Goal: Information Seeking & Learning: Understand process/instructions

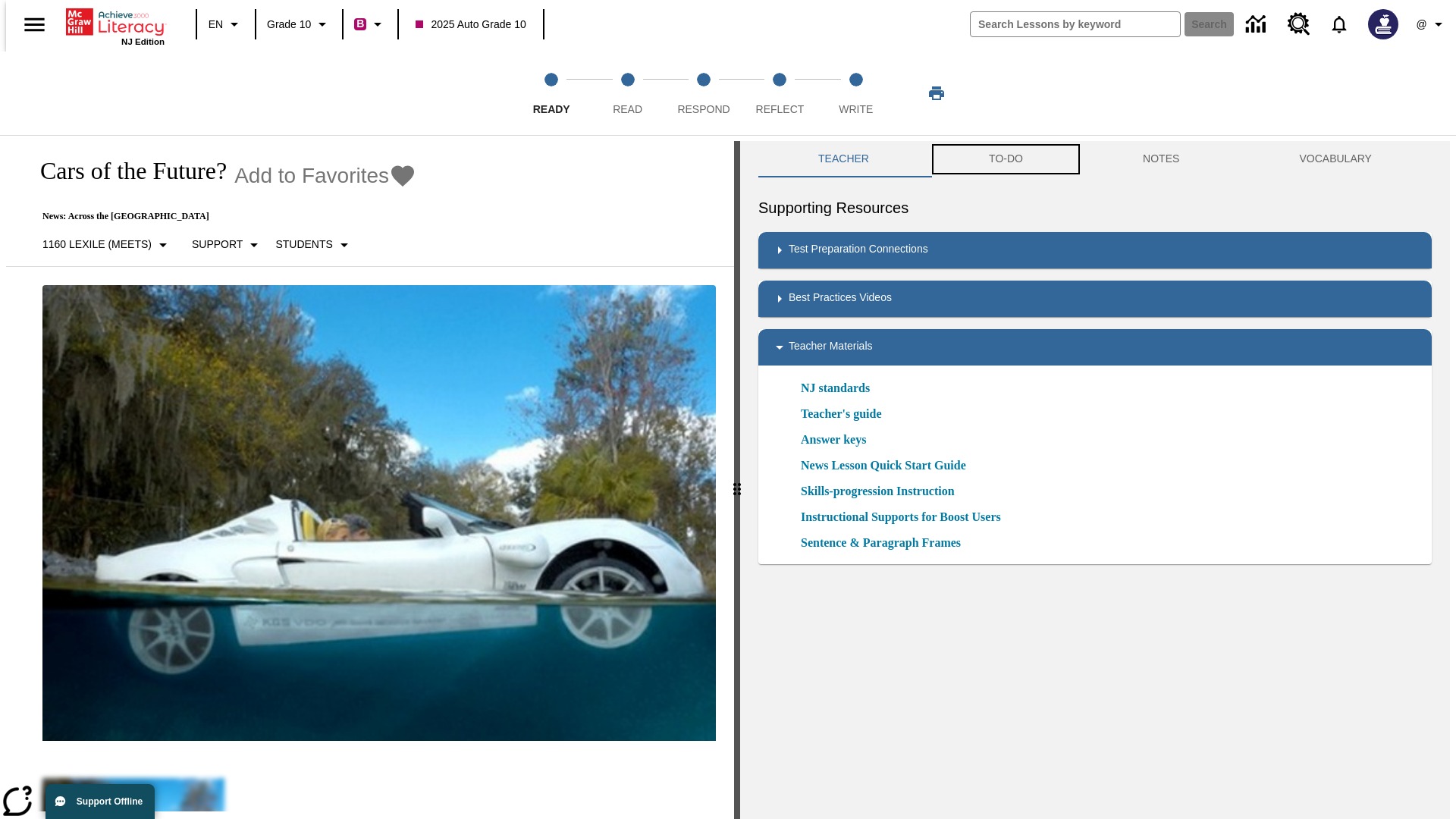
click at [1005, 159] on button "TO-DO" at bounding box center [1006, 159] width 154 height 37
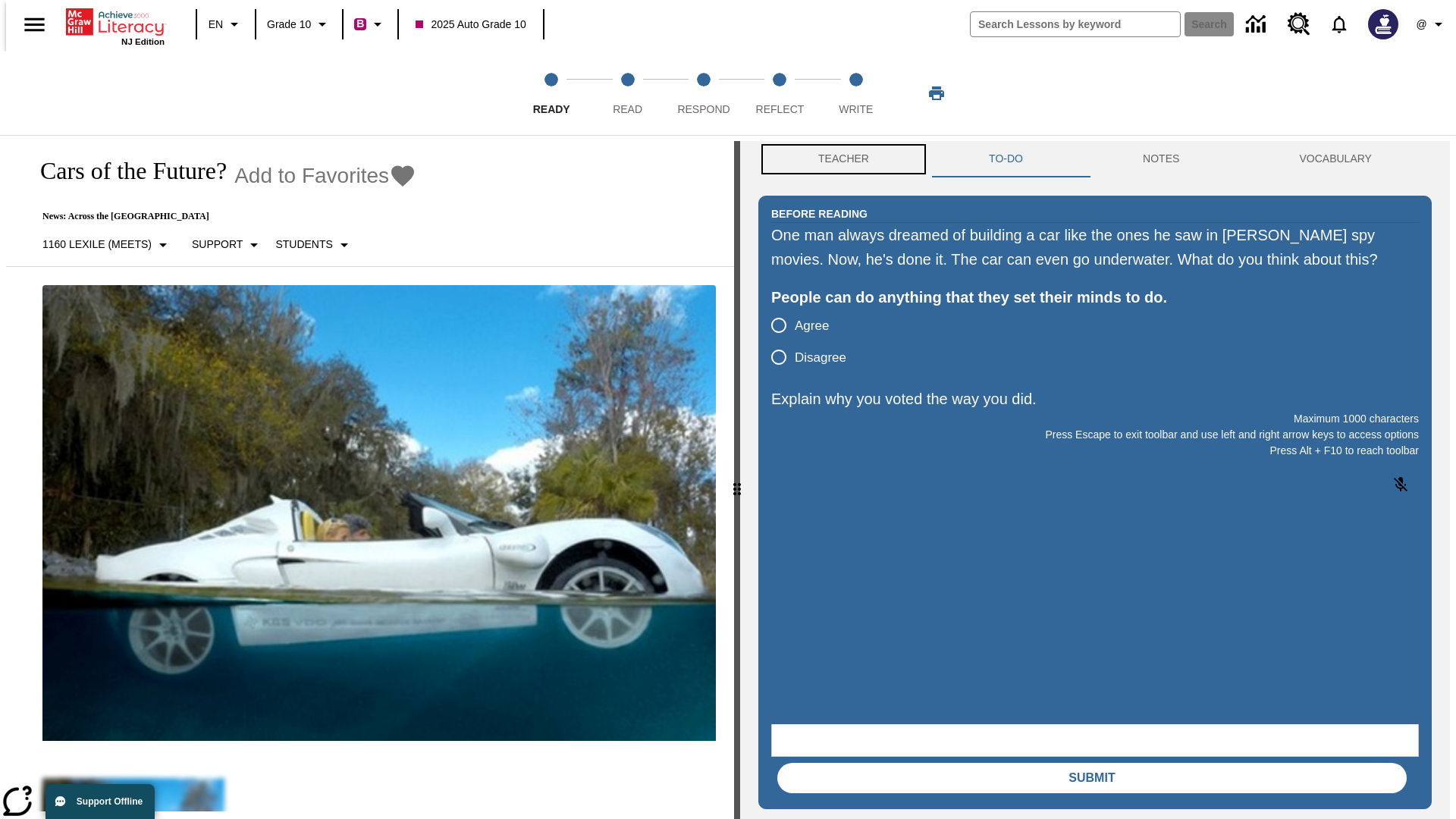
scroll to position [1, 0]
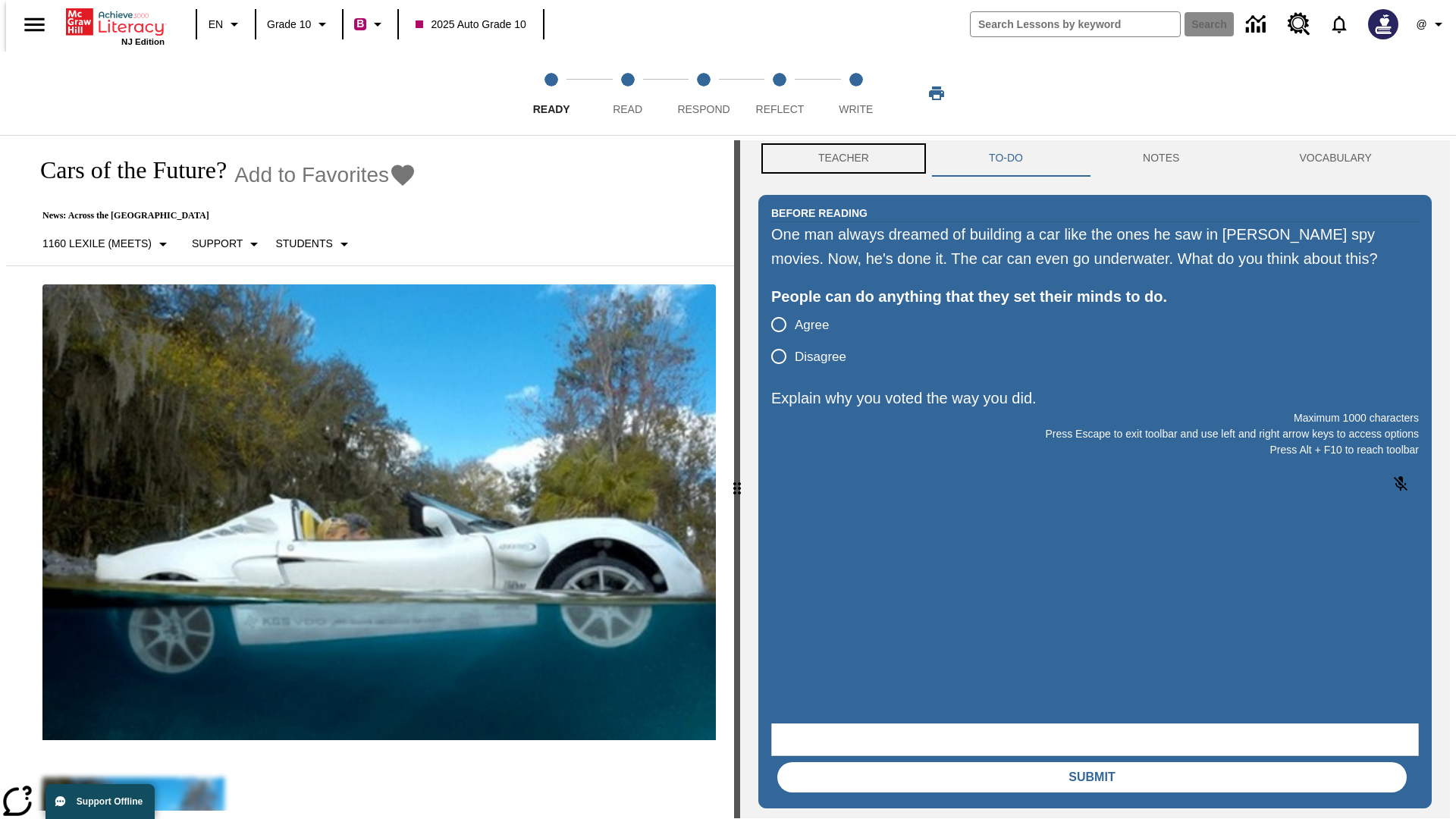
click at [839, 159] on button "Teacher" at bounding box center [843, 159] width 171 height 37
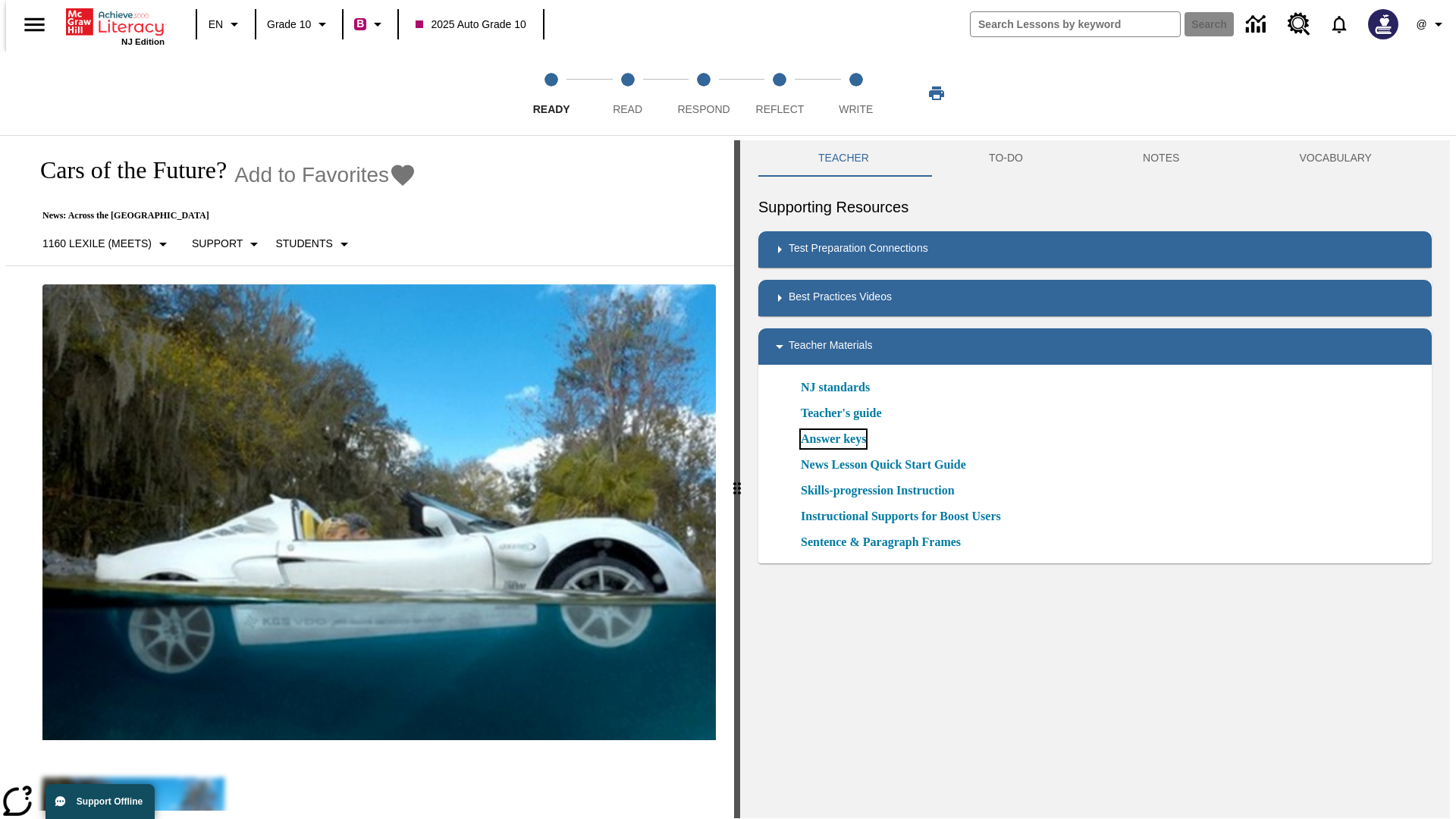
click at [833, 439] on link "Answer keys" at bounding box center [833, 439] width 65 height 18
click at [627, 93] on span "Read" at bounding box center [627, 103] width 30 height 27
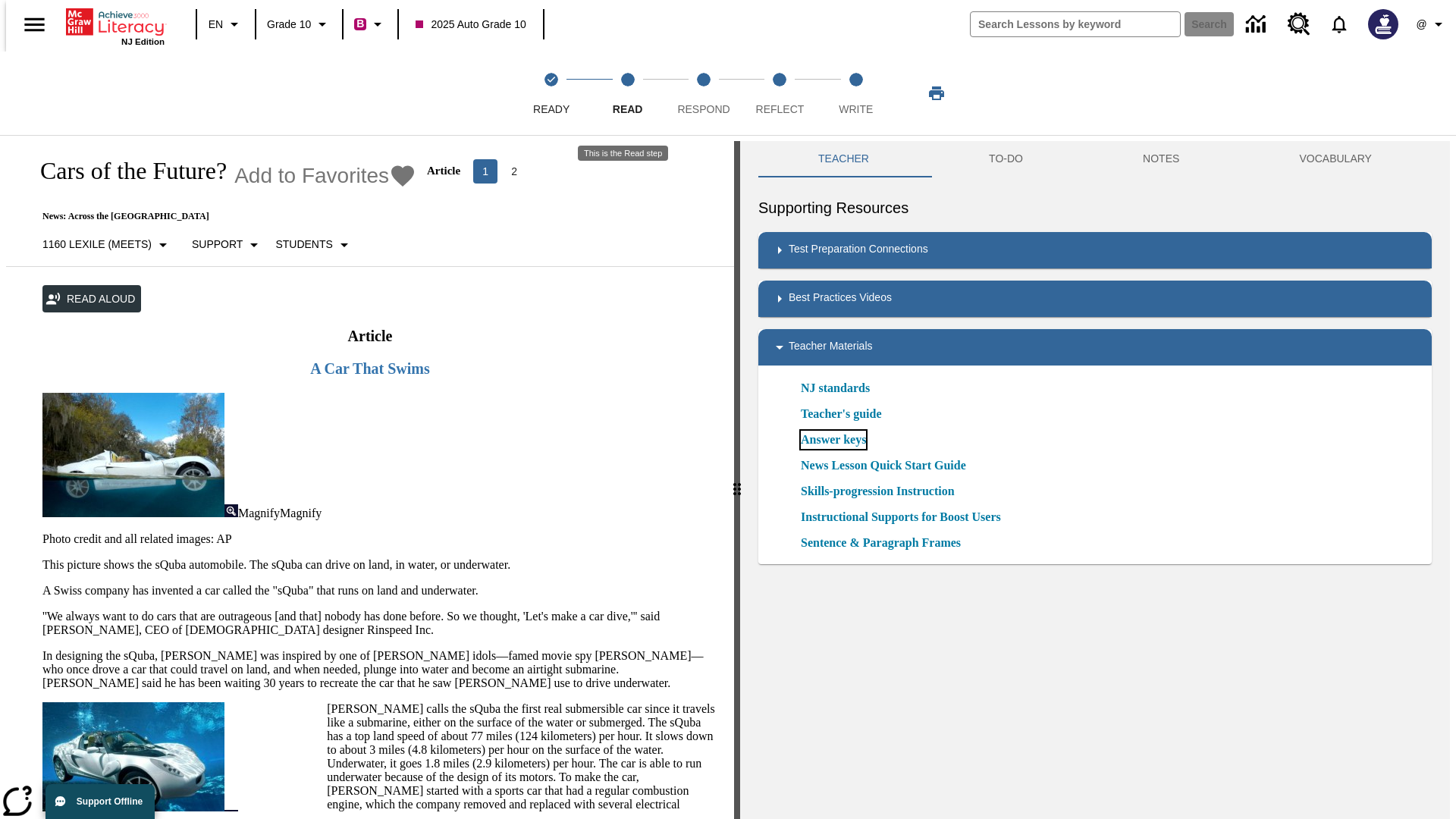
click at [833, 440] on link "Answer keys" at bounding box center [833, 439] width 65 height 18
click at [704, 93] on span "Respond" at bounding box center [703, 103] width 52 height 27
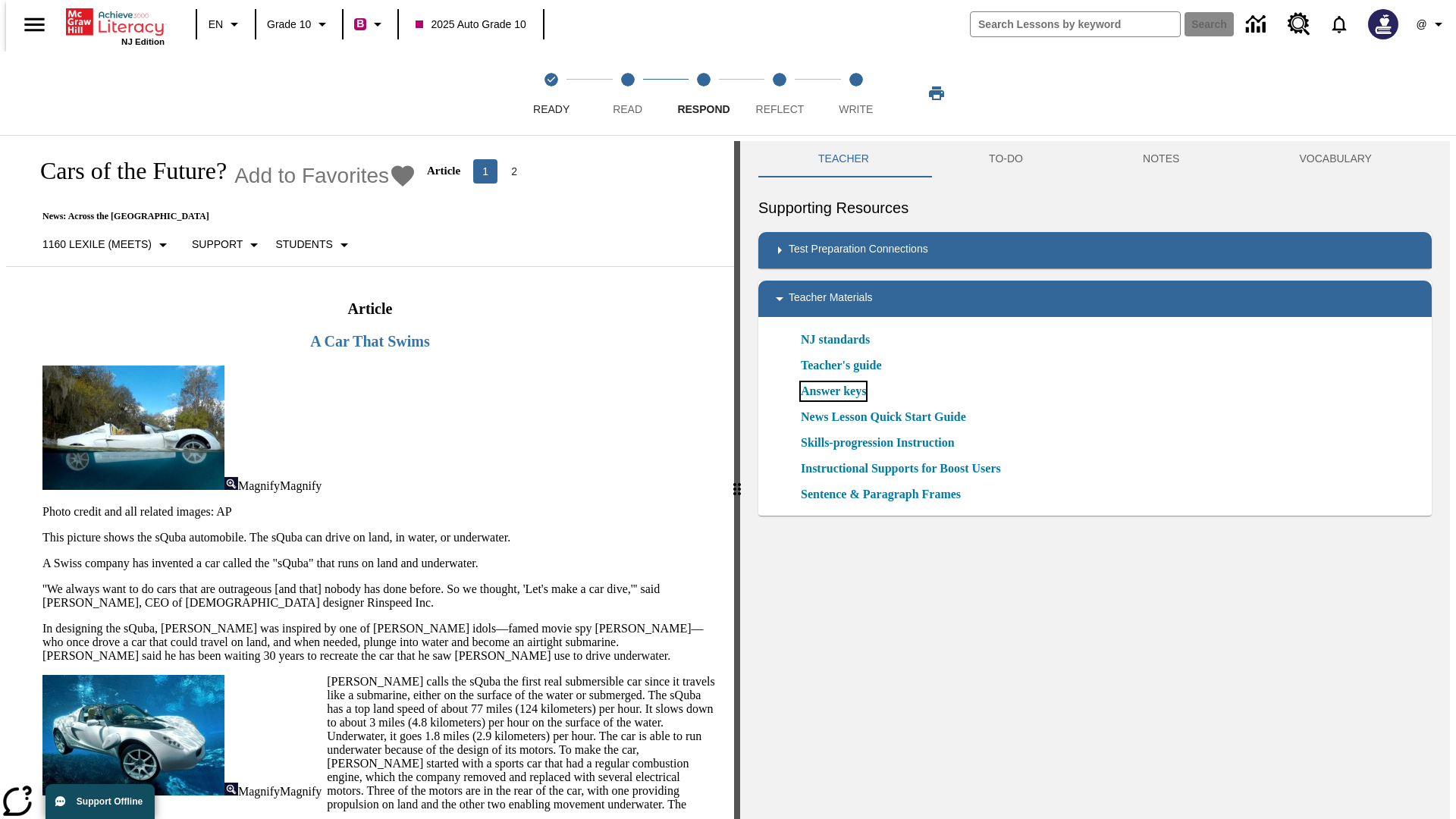
click at [833, 391] on link "Answer keys" at bounding box center [833, 391] width 65 height 18
click at [780, 93] on span "Reflect" at bounding box center [781, 103] width 49 height 27
click at [833, 391] on link "Answer keys" at bounding box center [833, 391] width 65 height 18
